Goal: Communication & Community: Connect with others

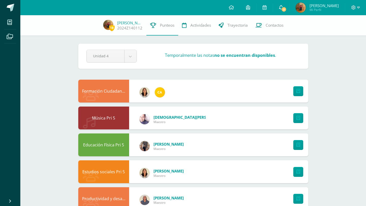
click at [286, 8] on span "3" at bounding box center [284, 10] width 6 height 6
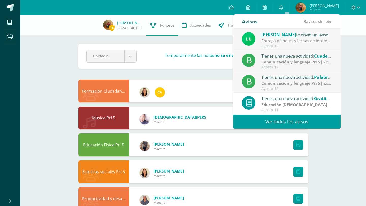
click at [261, 122] on link "Ver todos los avisos" at bounding box center [286, 122] width 107 height 14
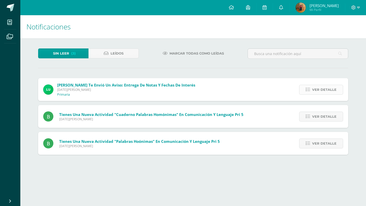
click at [323, 90] on span "Ver detalle" at bounding box center [324, 89] width 24 height 9
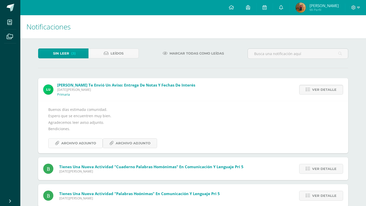
click at [66, 146] on span "Archivo Adjunto" at bounding box center [78, 143] width 35 height 9
click at [325, 89] on span "Ver detalle" at bounding box center [324, 89] width 24 height 9
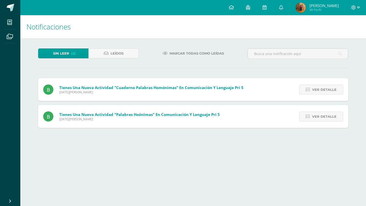
click at [325, 89] on span "Ver detalle" at bounding box center [324, 89] width 24 height 9
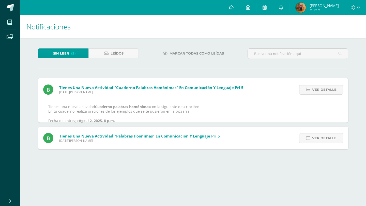
click at [325, 89] on span "Ver detalle" at bounding box center [324, 89] width 24 height 9
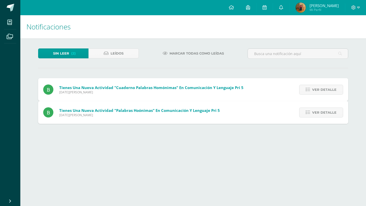
click at [325, 108] on span "Ver detalle" at bounding box center [324, 112] width 24 height 9
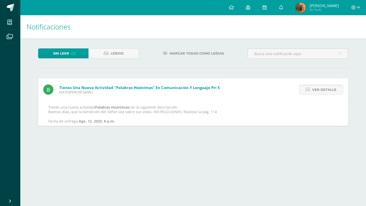
click at [325, 89] on span "Ver detalle" at bounding box center [324, 89] width 24 height 9
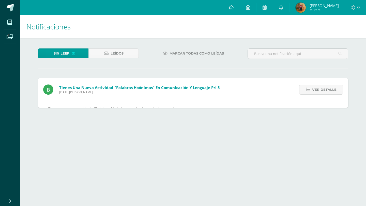
click at [325, 89] on html "Mis cursos Archivos Cerrar panel Artes Plásticas 5 Quinto Primaria "A" Comunica…" at bounding box center [183, 59] width 366 height 118
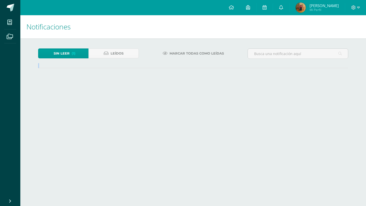
click at [325, 88] on div "Sin leer (1) Leídos Marcar todas como leídas Tienes una nueva actividad "Palabr…" at bounding box center [193, 63] width 330 height 50
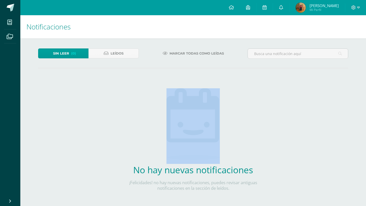
click at [241, 117] on div "No hay nuevas notificaciones ¡Felicidades! no hay nuevas notificaciones, puedes…" at bounding box center [193, 142] width 150 height 129
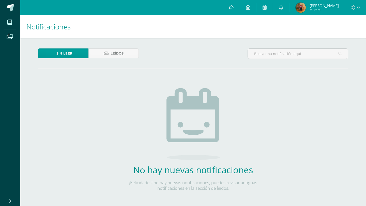
click at [306, 8] on img at bounding box center [300, 8] width 10 height 10
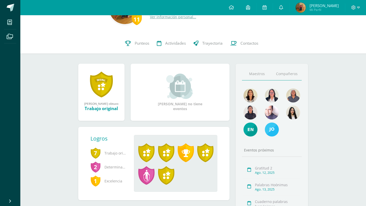
scroll to position [33, 0]
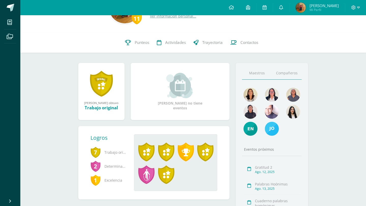
click at [286, 72] on link "Compañeros" at bounding box center [287, 73] width 30 height 13
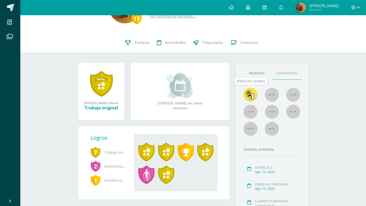
click at [251, 93] on img at bounding box center [250, 95] width 14 height 14
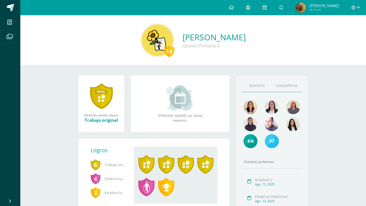
click at [291, 87] on link "Compañeros" at bounding box center [287, 85] width 30 height 13
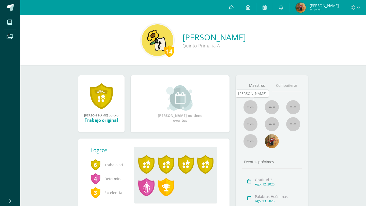
click at [253, 106] on img at bounding box center [250, 107] width 14 height 14
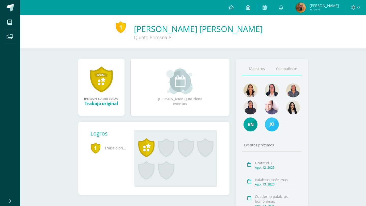
click at [283, 68] on link "Compañeros" at bounding box center [287, 68] width 30 height 13
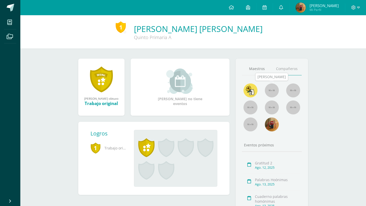
click at [271, 92] on img at bounding box center [272, 91] width 14 height 14
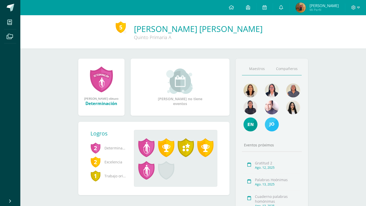
click at [284, 70] on link "Compañeros" at bounding box center [287, 68] width 30 height 13
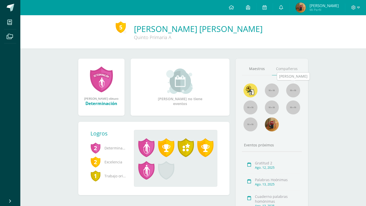
click at [289, 93] on img at bounding box center [293, 91] width 14 height 14
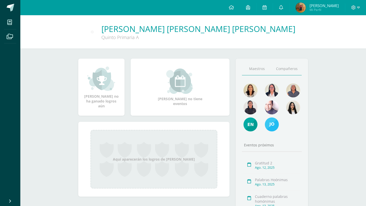
click at [289, 69] on link "Compañeros" at bounding box center [287, 68] width 30 height 13
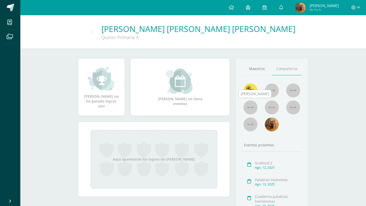
click at [248, 107] on img at bounding box center [250, 108] width 14 height 14
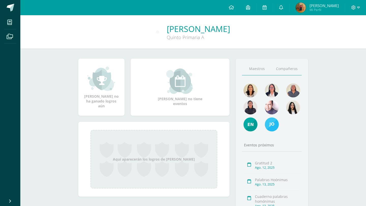
click at [282, 68] on link "Compañeros" at bounding box center [287, 68] width 30 height 13
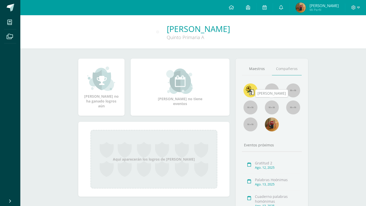
click at [274, 105] on img at bounding box center [272, 108] width 14 height 14
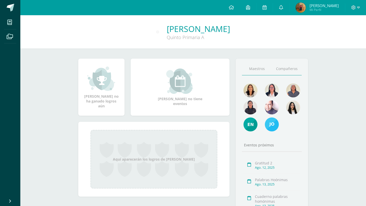
click at [285, 65] on link "Compañeros" at bounding box center [287, 68] width 30 height 13
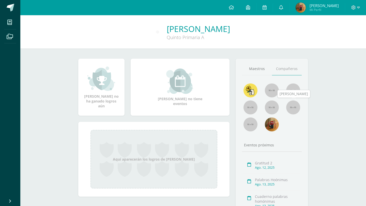
click at [295, 105] on img at bounding box center [293, 108] width 14 height 14
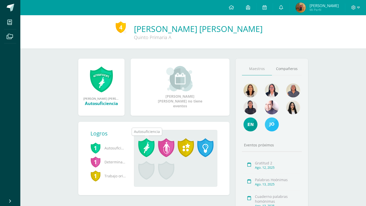
click at [147, 146] on span at bounding box center [146, 147] width 16 height 19
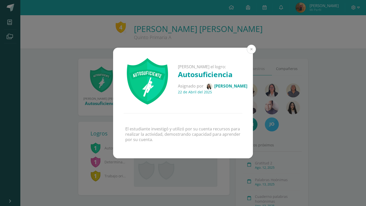
click at [252, 47] on button at bounding box center [251, 49] width 9 height 9
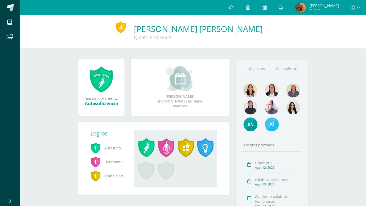
click at [285, 67] on link "Compañeros" at bounding box center [287, 68] width 30 height 13
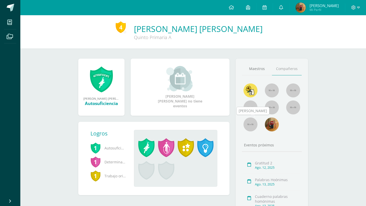
click at [253, 121] on img at bounding box center [250, 125] width 14 height 14
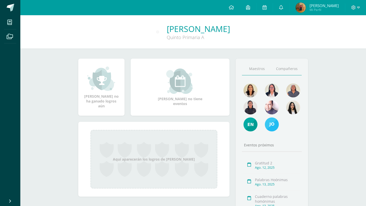
click at [285, 71] on link "Compañeros" at bounding box center [287, 68] width 30 height 13
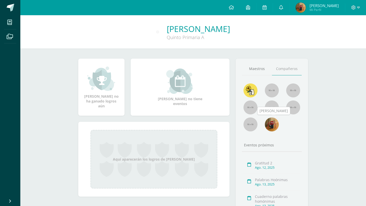
click at [271, 122] on img at bounding box center [272, 125] width 14 height 14
